Goal: Go to known website: Access a specific website the user already knows

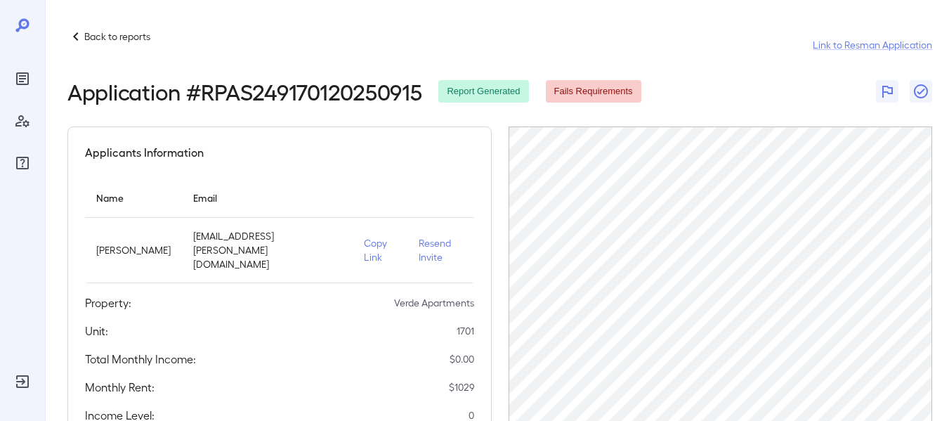
click at [20, 78] on icon "Reports" at bounding box center [22, 78] width 7 height 7
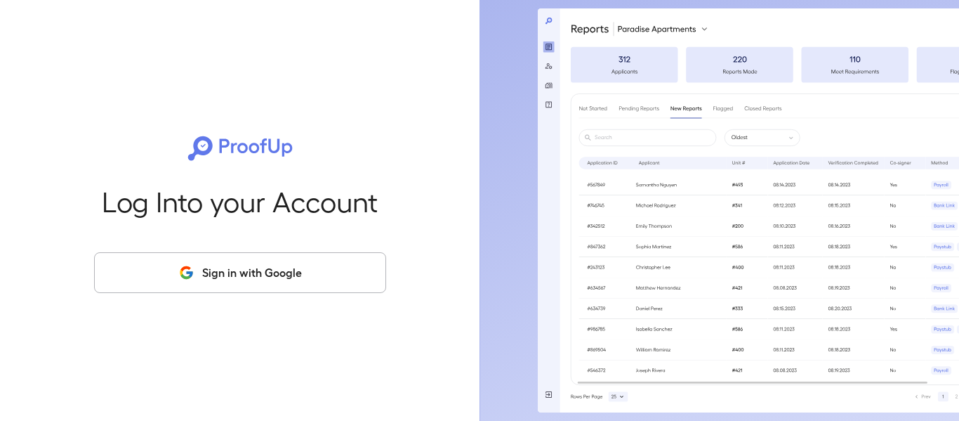
click at [324, 277] on button "Sign in with Google" at bounding box center [240, 272] width 292 height 41
